Goal: Information Seeking & Learning: Learn about a topic

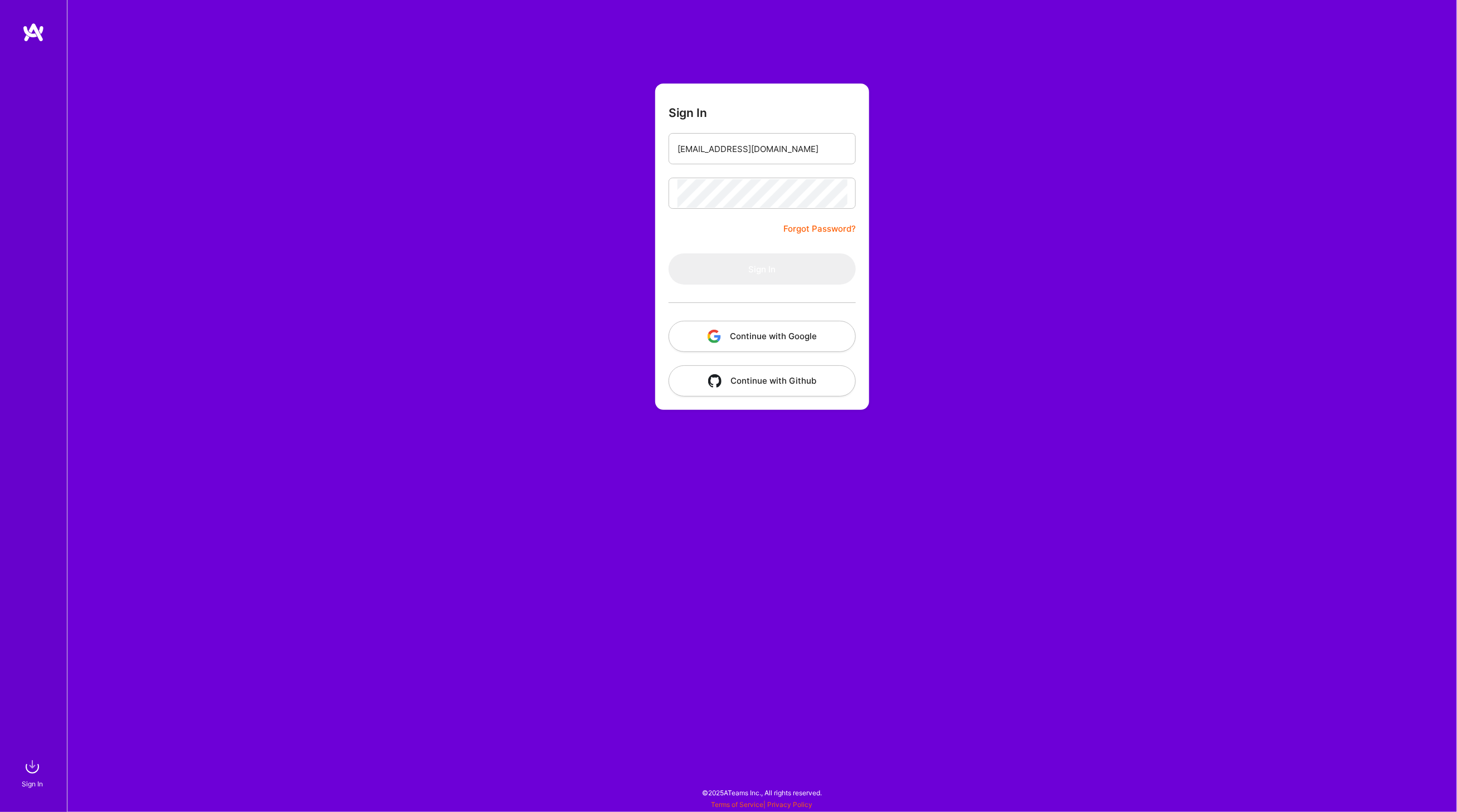
type input "[EMAIL_ADDRESS][DOMAIN_NAME]"
click at [669, 253] on button "Sign In" at bounding box center [762, 269] width 187 height 31
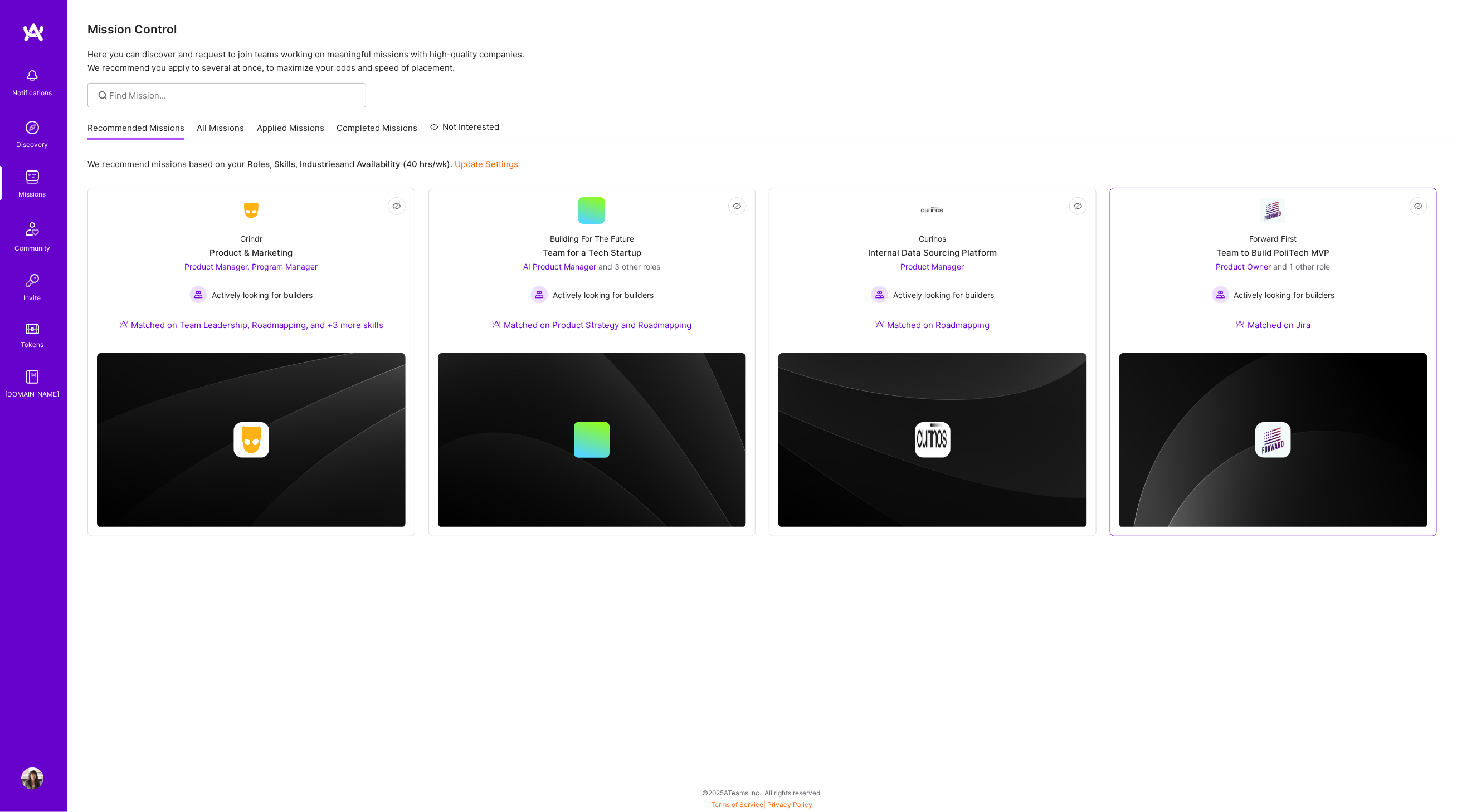
click at [1303, 252] on div "Team to Build PoliTech MVP" at bounding box center [1273, 252] width 113 height 12
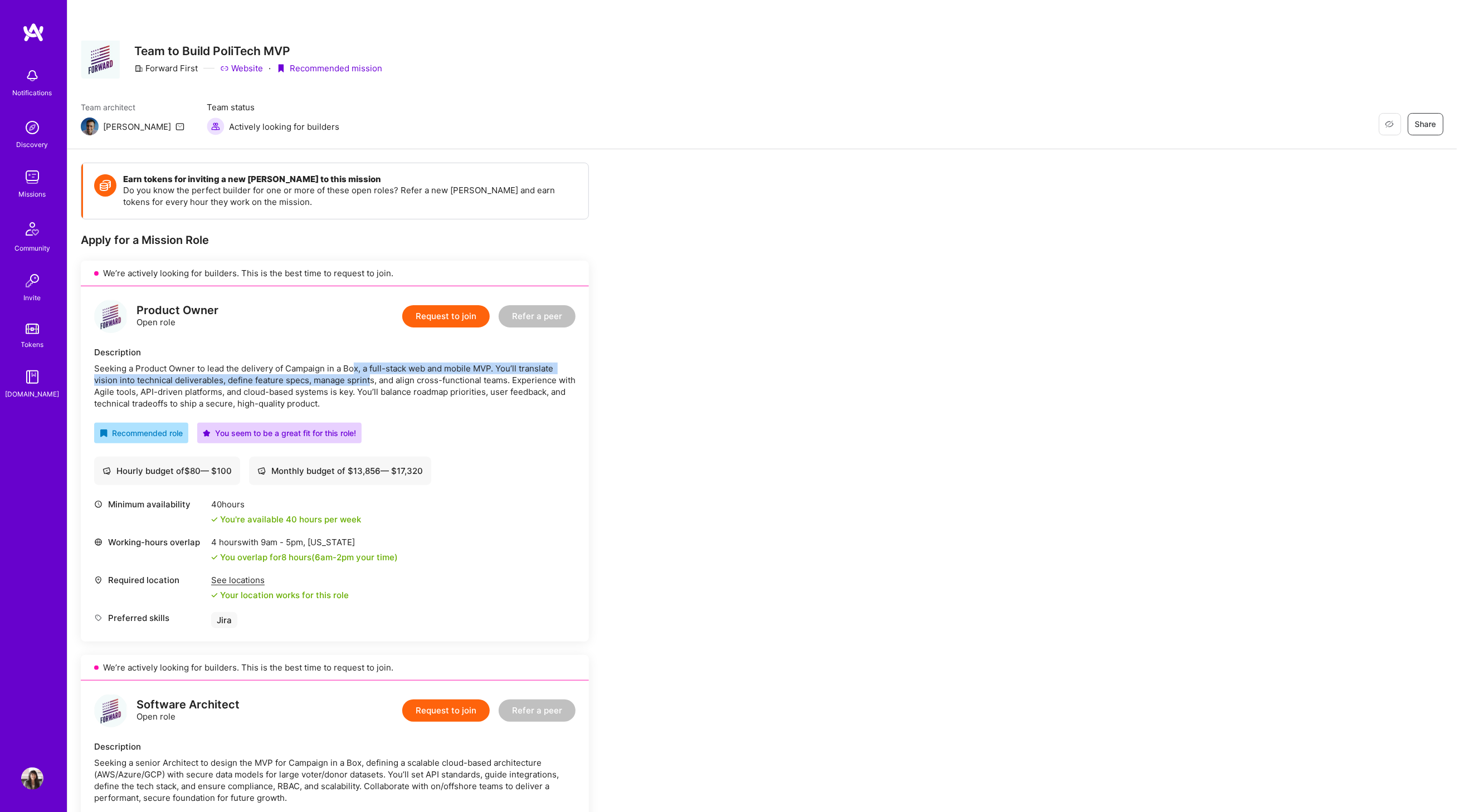
drag, startPoint x: 354, startPoint y: 368, endPoint x: 368, endPoint y: 382, distance: 19.8
click at [368, 382] on div "Seeking a Product Owner to lead the delivery of Campaign in a Box, a full-stack…" at bounding box center [334, 386] width 481 height 47
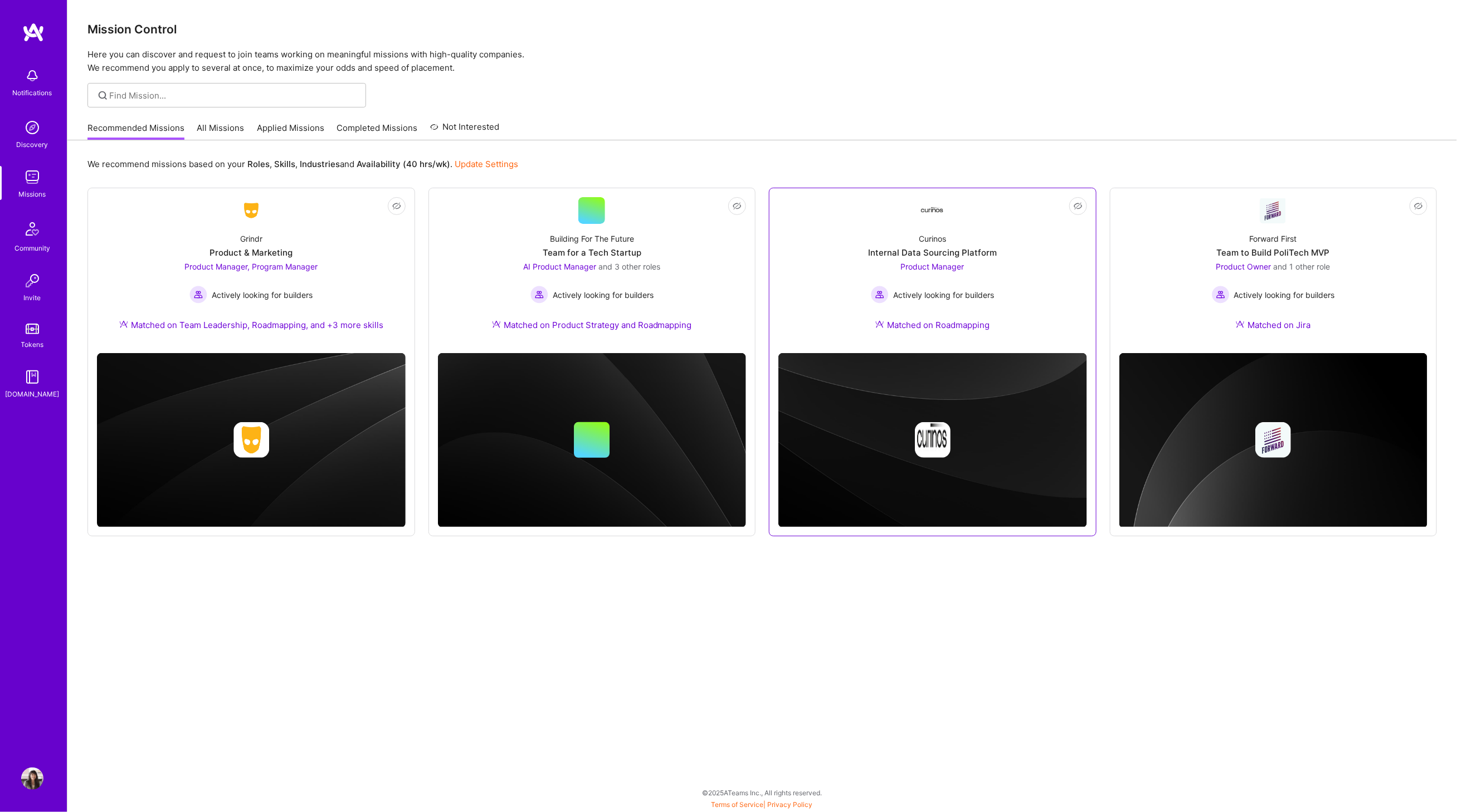
click at [1020, 306] on div "Curinos Internal Data Sourcing Platform Product Manager Actively looking for bu…" at bounding box center [933, 284] width 309 height 120
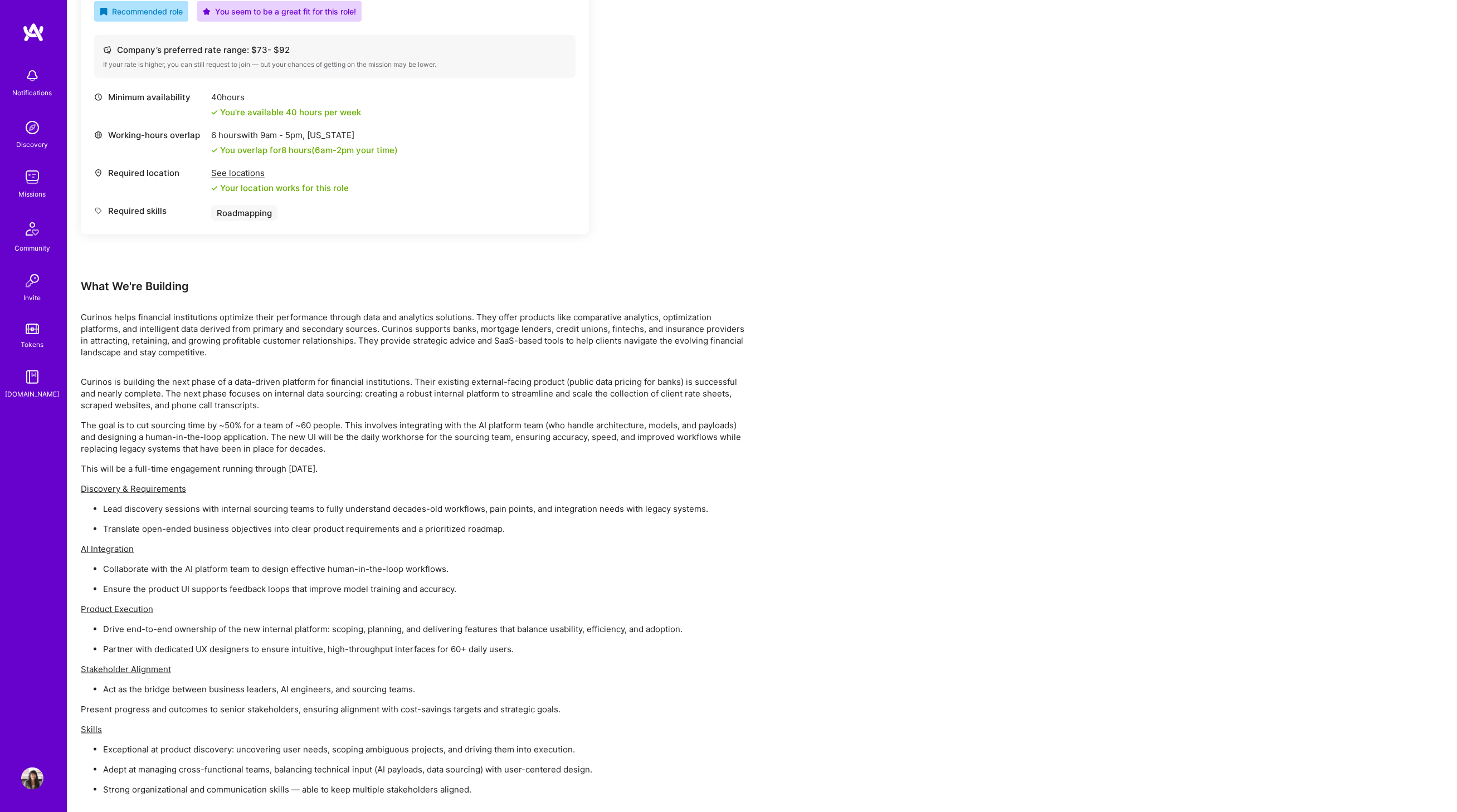
scroll to position [462, 0]
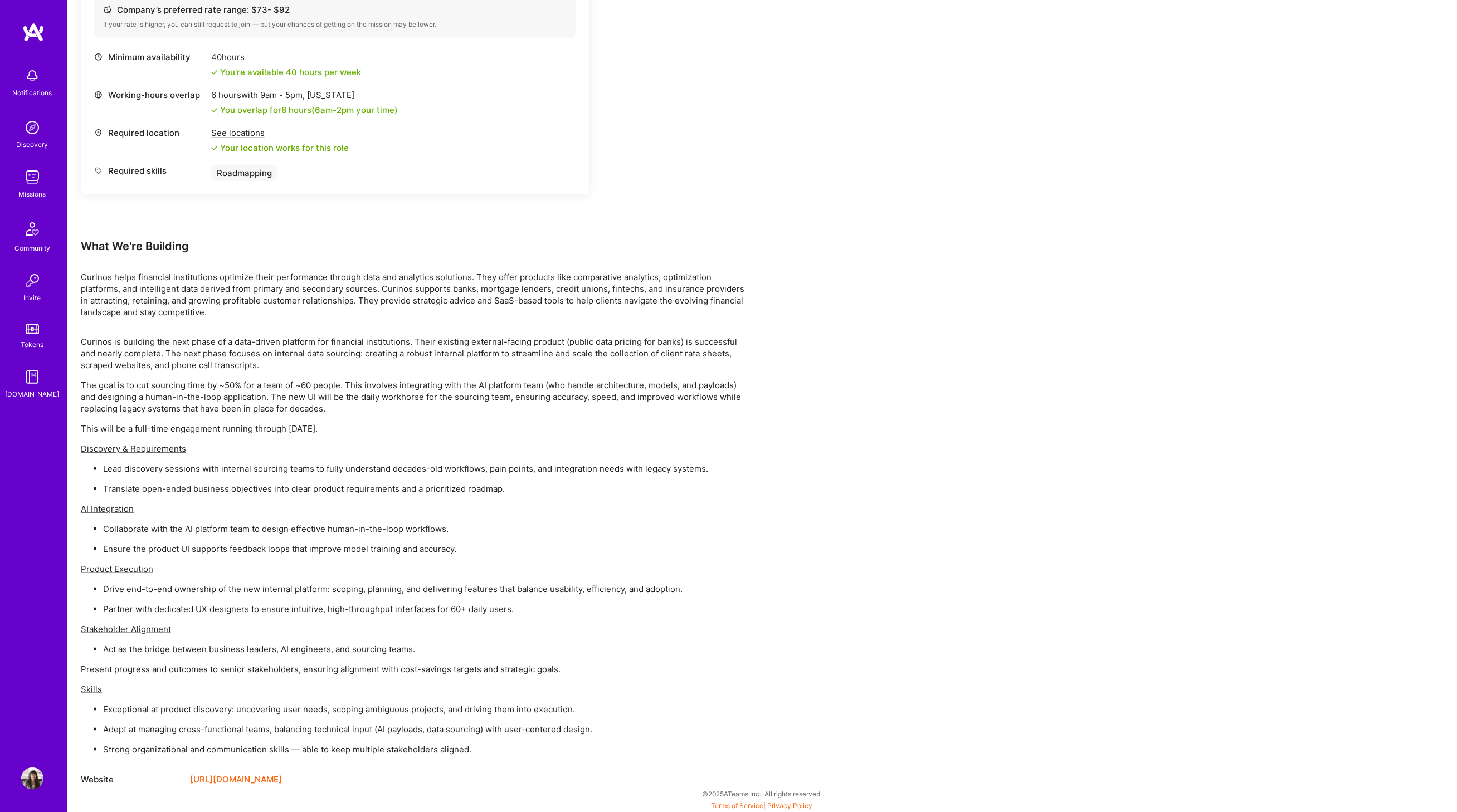
click at [221, 775] on link "[URL][DOMAIN_NAME]" at bounding box center [236, 780] width 92 height 14
